Goal: Find specific page/section: Find specific page/section

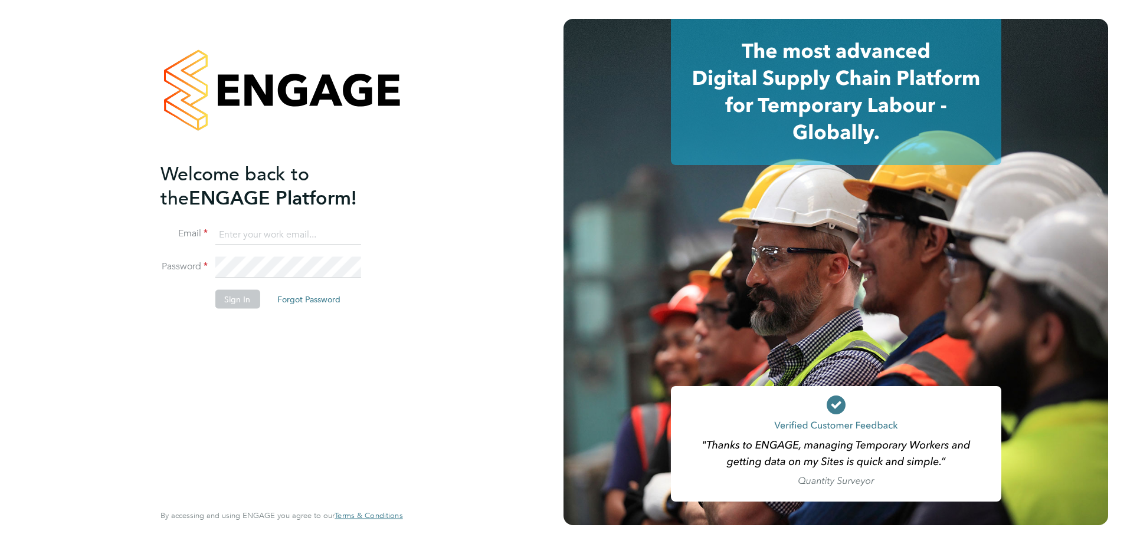
type input "kieran.ryder@abm.com"
click at [274, 350] on div "Welcome back to the ENGAGE Platform! Email kieran.ryder@abm.com Password Sign I…" at bounding box center [275, 331] width 230 height 339
click at [254, 293] on button "Sign In" at bounding box center [237, 299] width 45 height 19
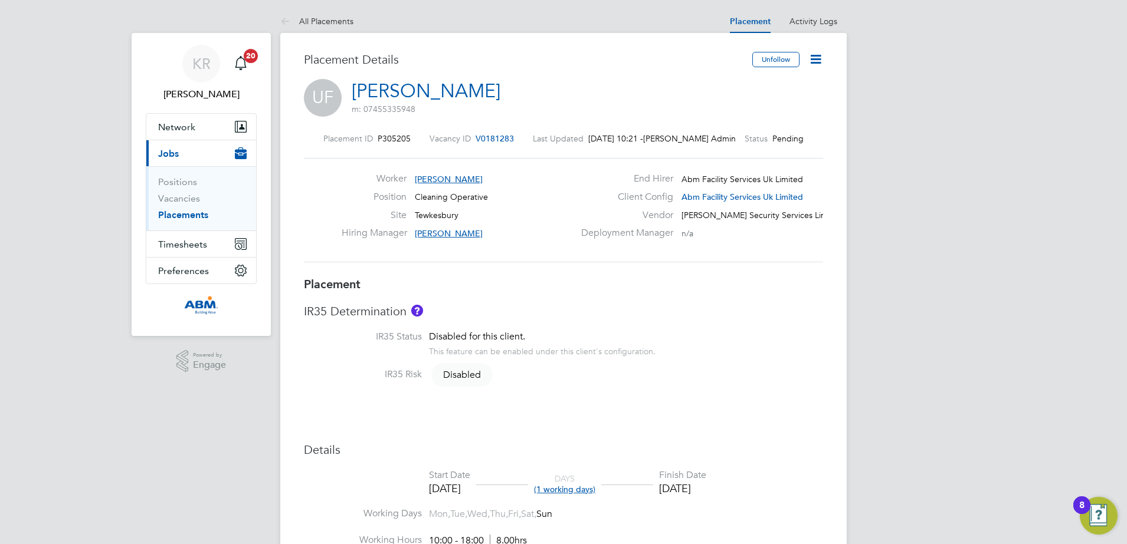
click at [813, 61] on icon at bounding box center [815, 59] width 15 height 15
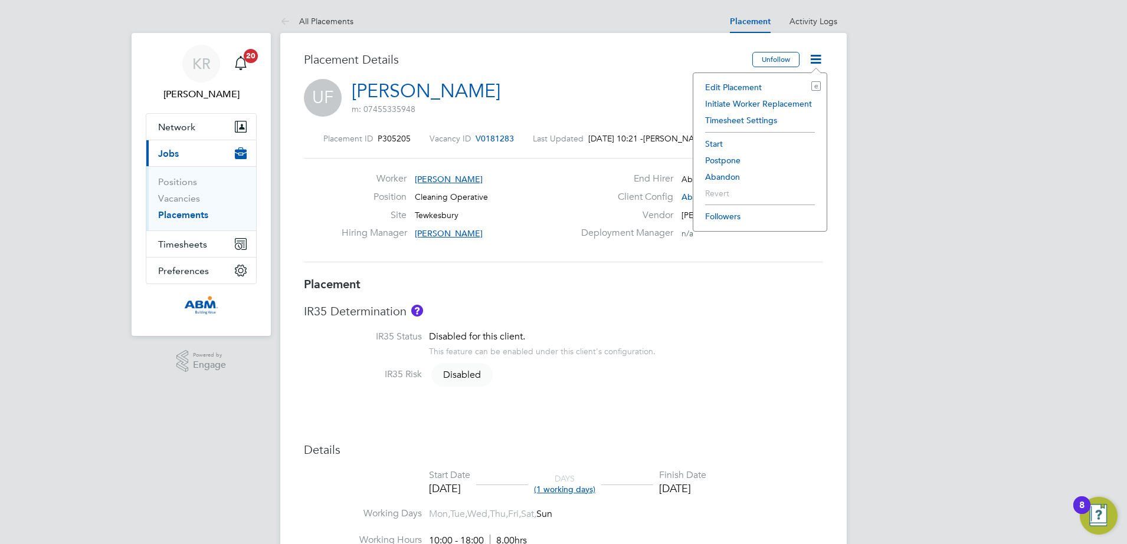
click at [574, 95] on div "UF [PERSON_NAME] m: 07455335948" at bounding box center [563, 99] width 519 height 40
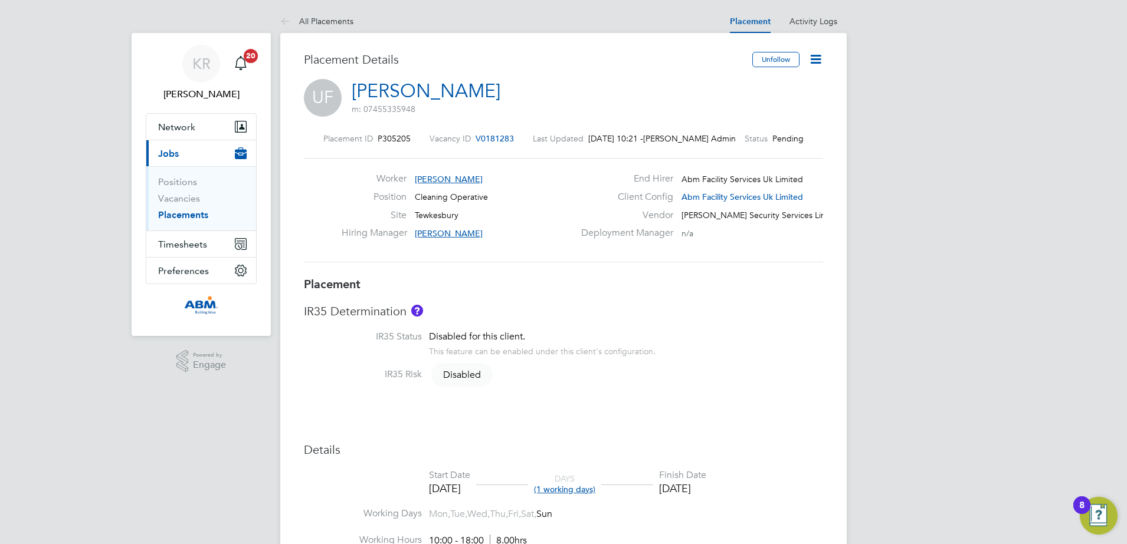
click at [200, 218] on link "Placements" at bounding box center [183, 214] width 50 height 11
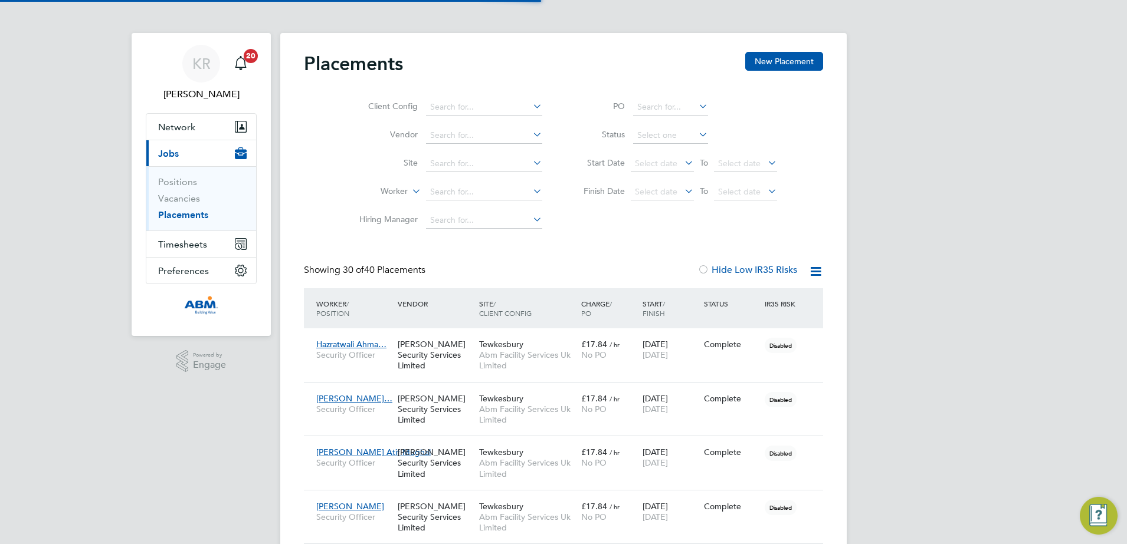
scroll to position [34, 82]
